Goal: Task Accomplishment & Management: Manage account settings

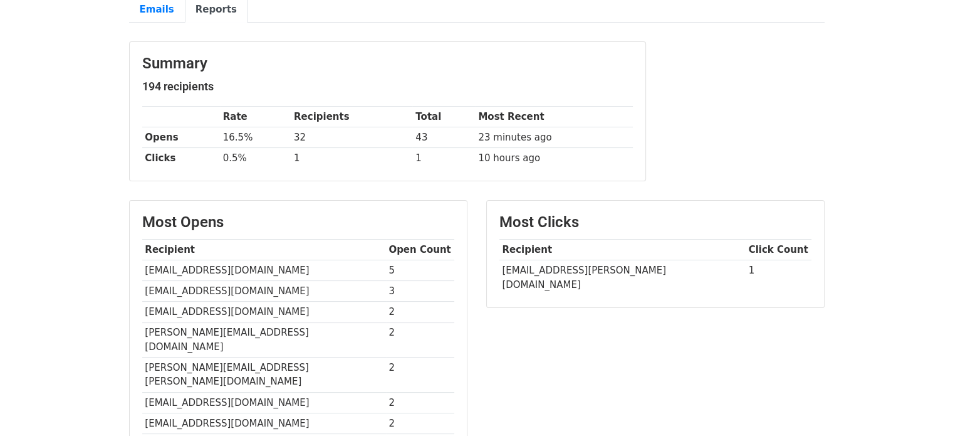
scroll to position [145, 0]
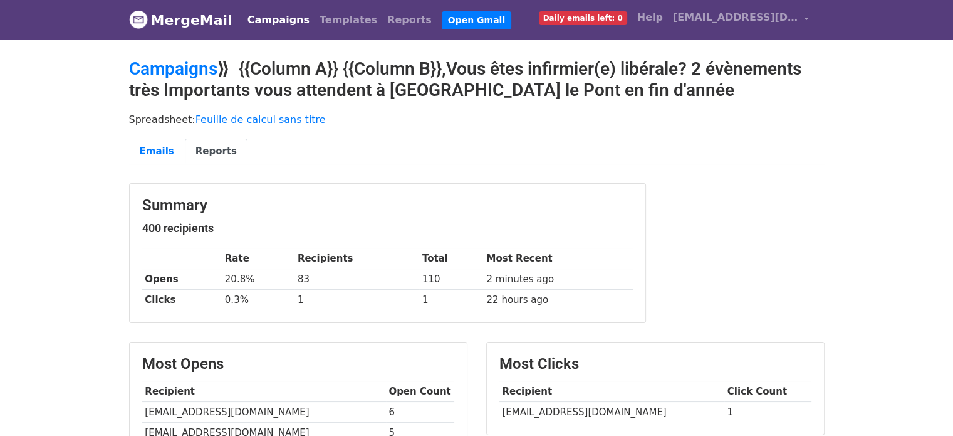
click at [577, 411] on td "[EMAIL_ADDRESS][DOMAIN_NAME]" at bounding box center [612, 412] width 225 height 21
copy tr "[EMAIL_ADDRESS][DOMAIN_NAME]"
